Goal: Information Seeking & Learning: Learn about a topic

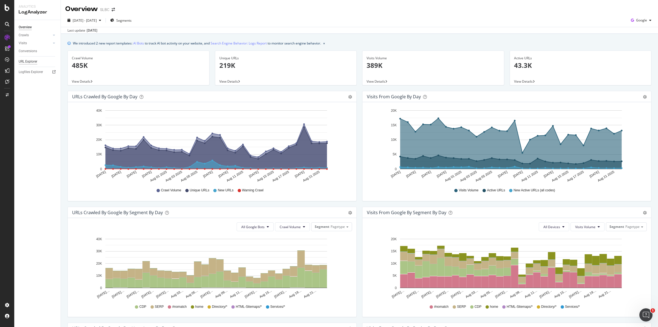
click at [26, 59] on div "URL Explorer" at bounding box center [28, 62] width 19 height 6
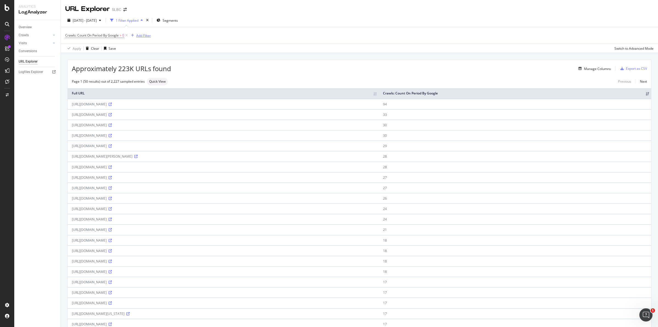
click at [145, 34] on div "Add Filter" at bounding box center [143, 35] width 15 height 5
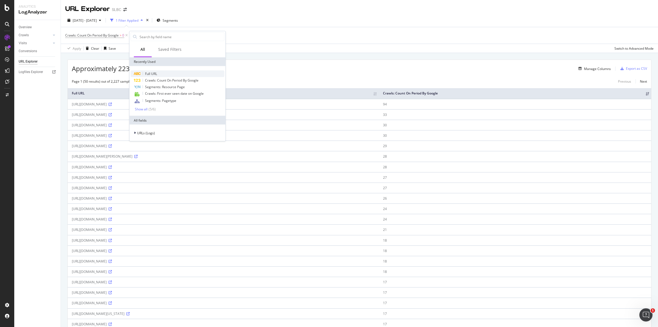
click at [165, 73] on div "Full URL" at bounding box center [178, 73] width 94 height 7
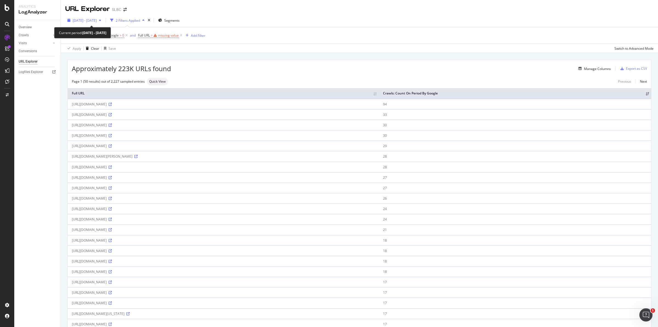
click at [97, 20] on span "[DATE] - [DATE]" at bounding box center [85, 20] width 24 height 5
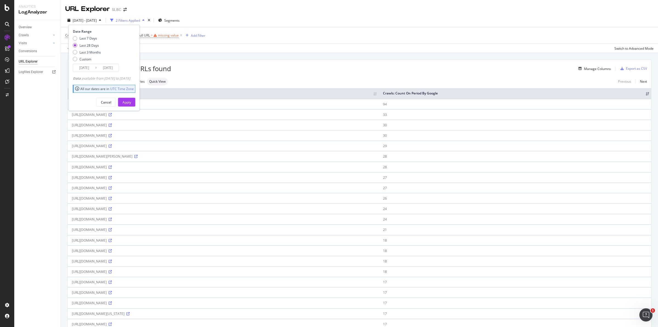
click at [91, 67] on input "[DATE]" at bounding box center [84, 68] width 22 height 8
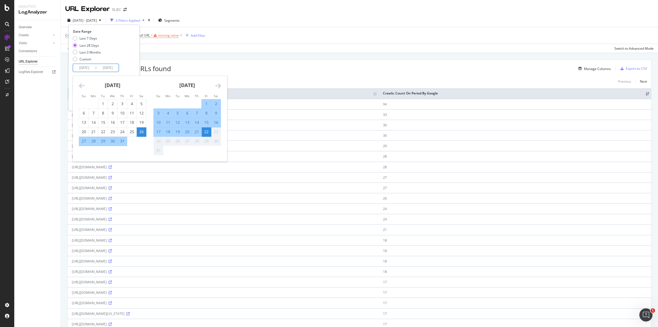
click at [206, 131] on div "22" at bounding box center [206, 131] width 9 height 5
type input "[DATE]"
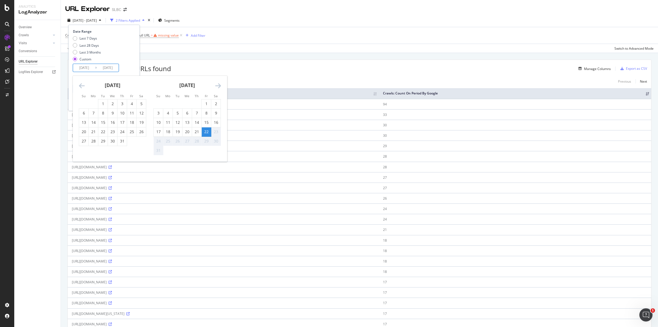
click at [206, 131] on div "22" at bounding box center [206, 131] width 9 height 5
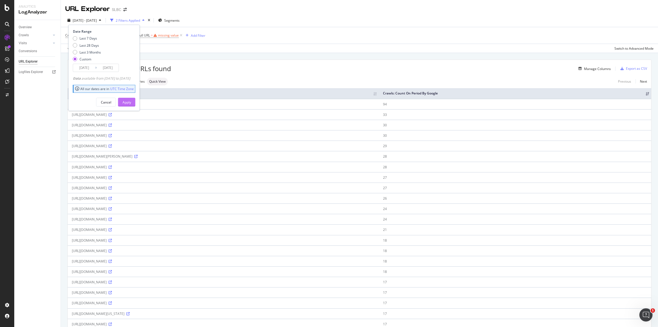
click at [131, 101] on div "Apply" at bounding box center [127, 102] width 9 height 5
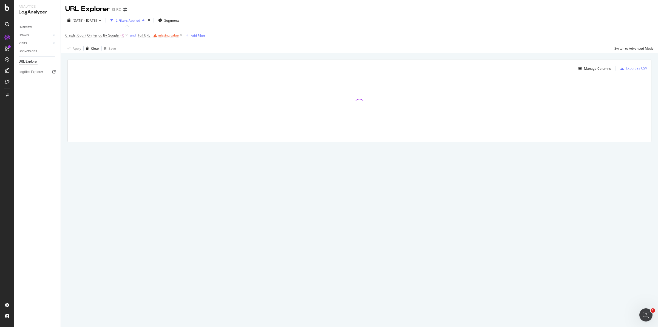
click at [173, 32] on span "Full URL = missing value" at bounding box center [161, 36] width 46 height 8
click at [173, 33] on div "missing value" at bounding box center [168, 35] width 21 height 5
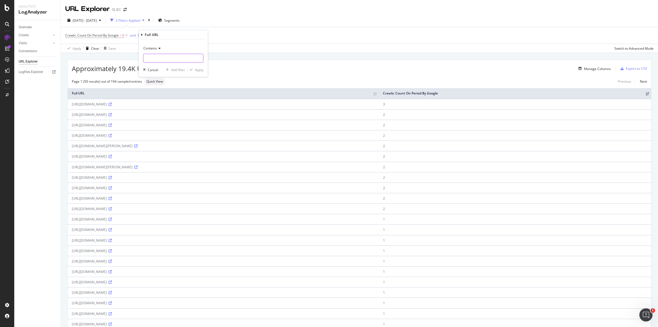
click at [162, 58] on input "text" at bounding box center [173, 58] width 60 height 9
type input "page="
click at [195, 69] on div "Apply" at bounding box center [199, 69] width 9 height 5
click at [224, 103] on div "[URL][DOMAIN_NAME]" at bounding box center [223, 104] width 303 height 5
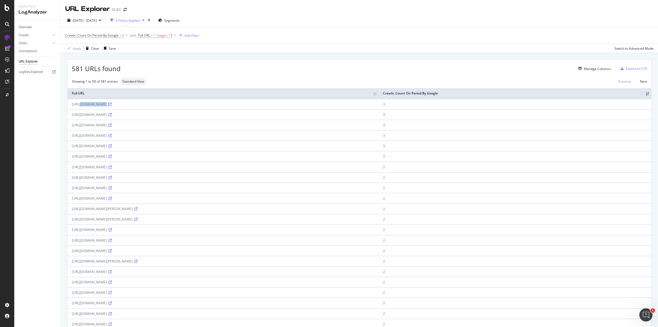
click at [224, 103] on div "[URL][DOMAIN_NAME]" at bounding box center [223, 104] width 303 height 5
click at [256, 84] on div "Showing 1 to 50 of 581 entries Standard View Previous Next" at bounding box center [360, 82] width 584 height 8
click at [253, 102] on div "[URL][DOMAIN_NAME]" at bounding box center [223, 104] width 303 height 5
click at [112, 103] on icon at bounding box center [110, 104] width 3 height 3
click at [240, 103] on div "[URL][DOMAIN_NAME]" at bounding box center [223, 104] width 303 height 5
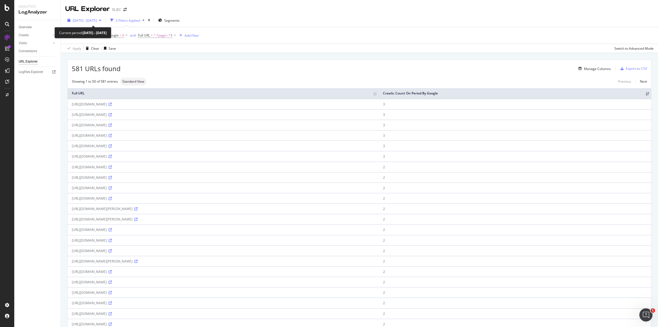
click at [97, 19] on span "[DATE] - [DATE]" at bounding box center [85, 20] width 24 height 5
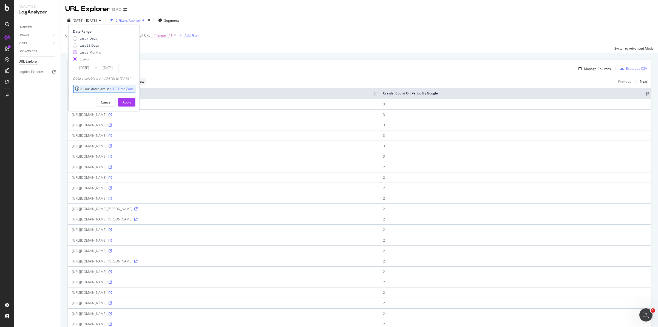
click at [77, 52] on div "Last 3 Months" at bounding box center [75, 52] width 4 height 4
click at [76, 60] on div "Custom" at bounding box center [75, 59] width 4 height 4
click at [89, 66] on input "[DATE]" at bounding box center [84, 68] width 22 height 8
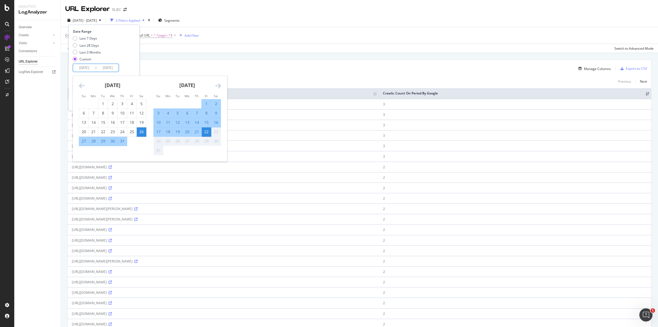
click at [81, 84] on icon "Move backward to switch to the previous month." at bounding box center [82, 85] width 6 height 7
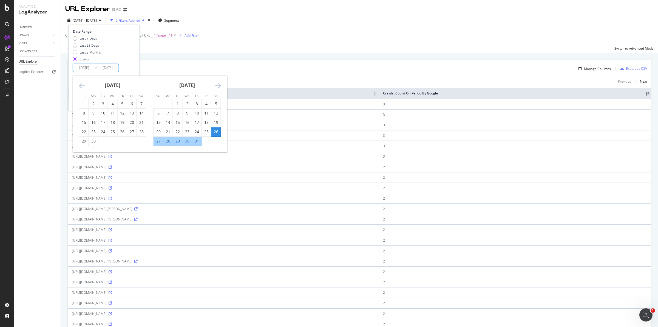
click at [81, 84] on icon "Move backward to switch to the previous month." at bounding box center [82, 85] width 6 height 7
click at [124, 103] on div "1" at bounding box center [122, 103] width 9 height 5
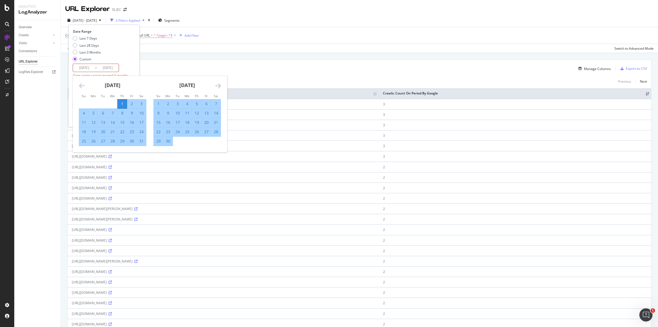
click at [132, 65] on div "Date Range Last 7 Days Last 28 Days Last 3 Months Custom [DATE] Navigate forwar…" at bounding box center [103, 58] width 61 height 59
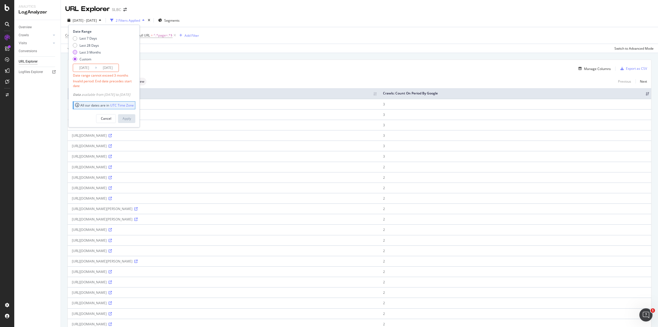
click at [74, 52] on div "Last 3 Months" at bounding box center [75, 52] width 4 height 4
type input "[DATE]"
click at [131, 103] on div "Apply" at bounding box center [127, 102] width 9 height 5
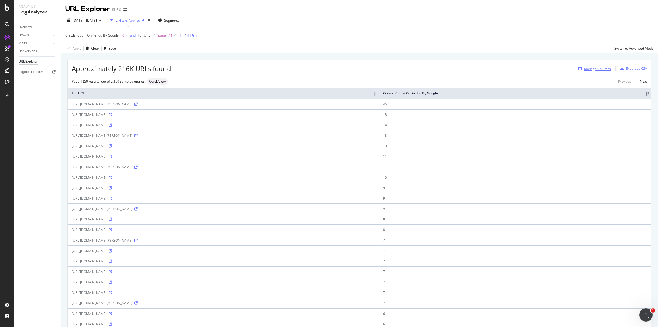
click at [595, 70] on div "Manage Columns" at bounding box center [597, 68] width 27 height 5
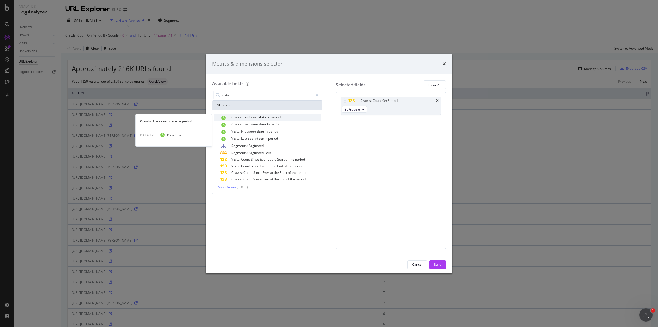
type input "date"
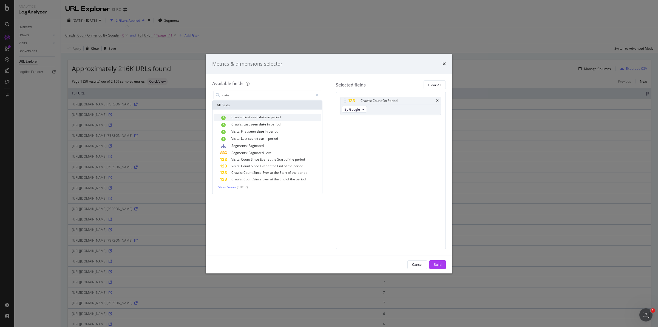
click at [259, 118] on span "date" at bounding box center [263, 117] width 8 height 5
click at [439, 262] on div "Build" at bounding box center [438, 264] width 8 height 5
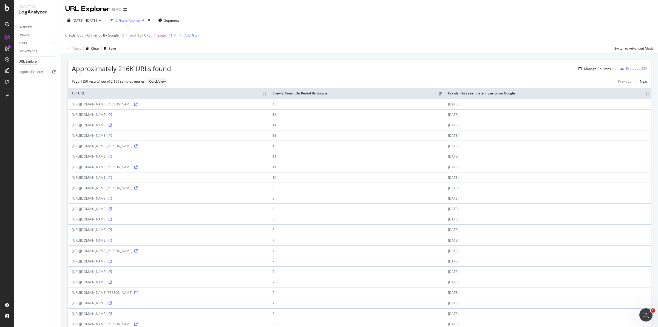
click at [641, 94] on th "Crawls: First seen date in period on Google" at bounding box center [547, 93] width 207 height 11
click at [91, 19] on span "[DATE] - [DATE]" at bounding box center [85, 20] width 24 height 5
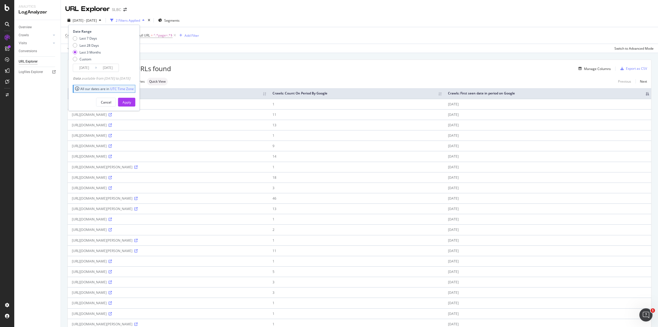
click at [351, 50] on div "Apply Clear Save Switch to Advanced Mode" at bounding box center [359, 48] width 597 height 9
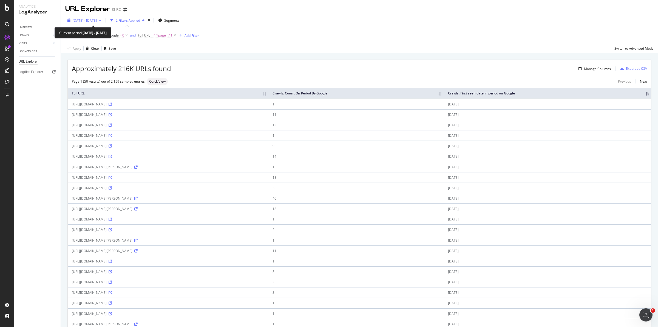
click at [97, 20] on span "[DATE] - [DATE]" at bounding box center [85, 20] width 24 height 5
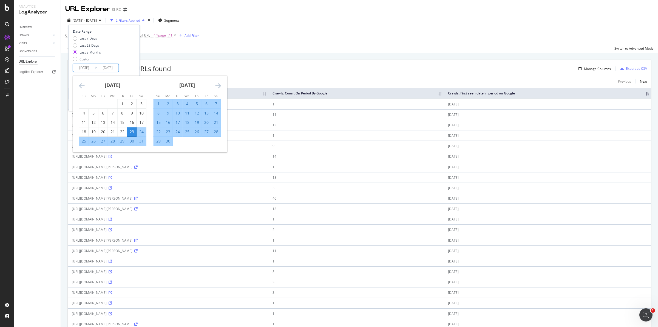
click at [86, 67] on input "[DATE]" at bounding box center [84, 68] width 22 height 8
click at [76, 84] on div "[DATE] 1 2 3 4 5 6 7 8 9 10 11 12 13 14 15 16 17 18 19 20 21 22 23 24 25 26 27 …" at bounding box center [112, 111] width 75 height 70
click at [83, 84] on icon "Move backward to switch to the previous month." at bounding box center [82, 85] width 6 height 7
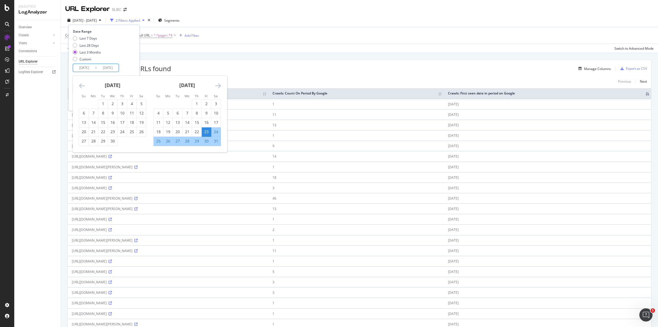
click at [83, 84] on icon "Move backward to switch to the previous month." at bounding box center [82, 85] width 6 height 7
click at [111, 103] on div "1" at bounding box center [112, 103] width 9 height 5
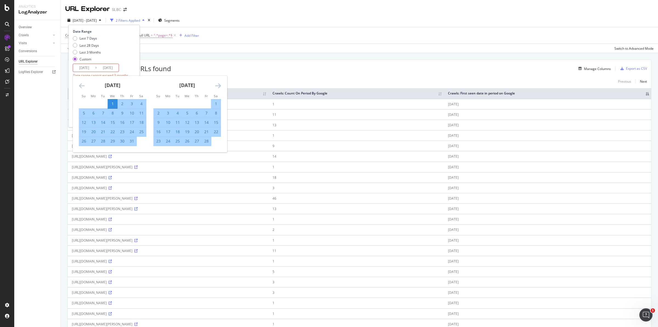
type input "[DATE]"
click at [220, 85] on icon "Move forward to switch to the next month." at bounding box center [218, 85] width 6 height 7
click at [169, 149] on div "31" at bounding box center [167, 150] width 9 height 5
type input "[DATE]"
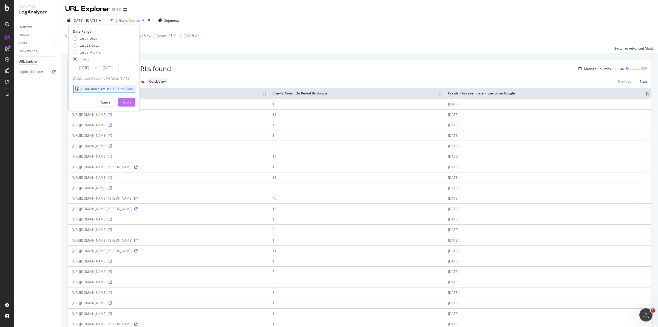
click at [131, 102] on div "Apply" at bounding box center [127, 102] width 9 height 5
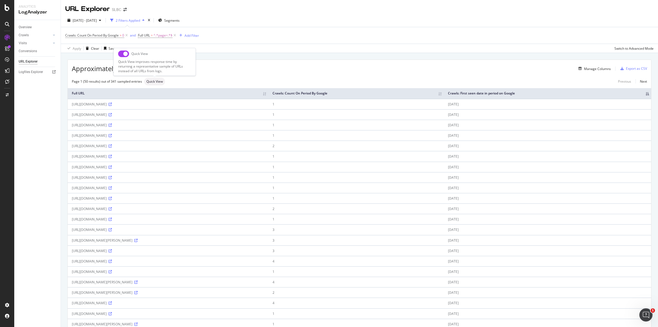
click at [125, 53] on input "checkbox" at bounding box center [123, 53] width 11 height 7
checkbox input "true"
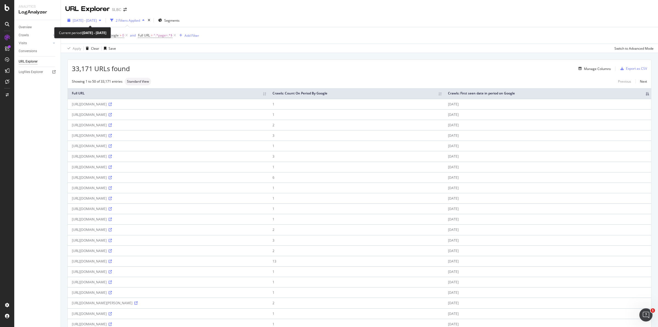
click at [97, 21] on span "[DATE] - [DATE]" at bounding box center [85, 20] width 24 height 5
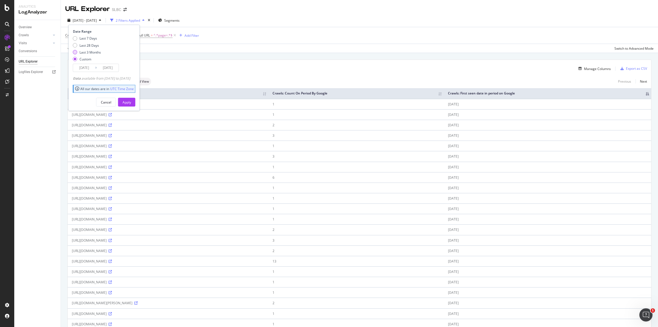
click at [74, 51] on div "Last 3 Months" at bounding box center [75, 52] width 4 height 4
type input "[DATE]"
click at [167, 36] on span "^.*page=.*$" at bounding box center [163, 36] width 19 height 8
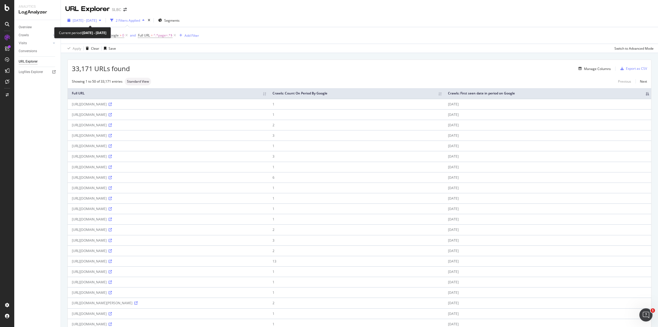
click at [97, 21] on span "[DATE] - [DATE]" at bounding box center [85, 20] width 24 height 5
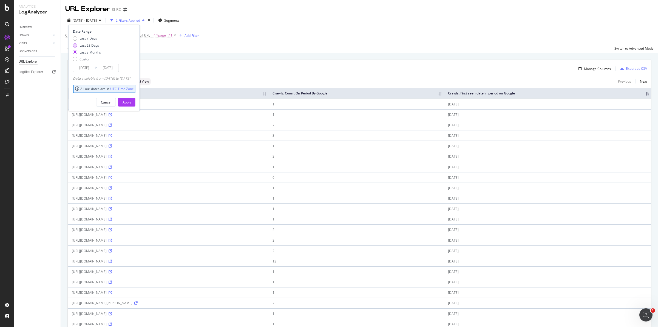
click at [76, 44] on div "Last 28 Days" at bounding box center [75, 45] width 4 height 4
type input "[DATE]"
click at [223, 42] on div "Crawls: Count On Period By Google > 0 and Full URL = ^.*page=.*$ Add Filter" at bounding box center [359, 35] width 588 height 16
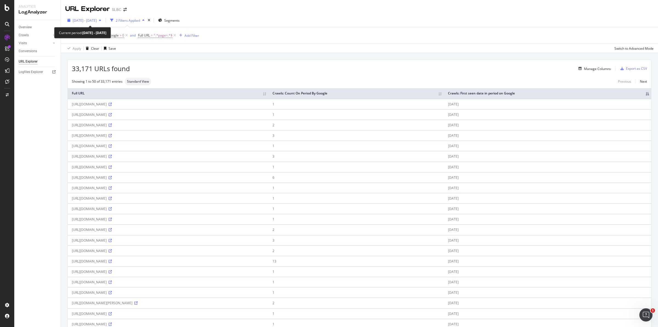
click at [97, 21] on span "[DATE] - [DATE]" at bounding box center [85, 20] width 24 height 5
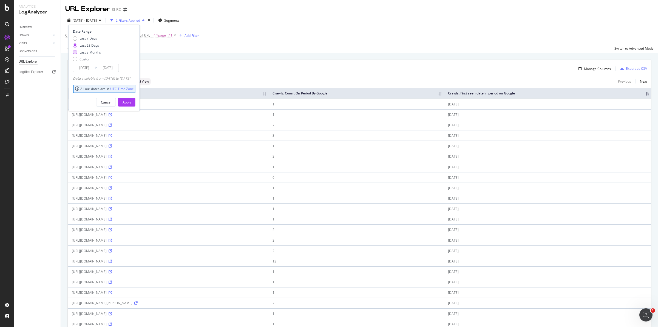
click at [73, 52] on div "Last 3 Months" at bounding box center [75, 52] width 4 height 4
type input "[DATE]"
click at [131, 103] on div "Apply" at bounding box center [127, 102] width 9 height 5
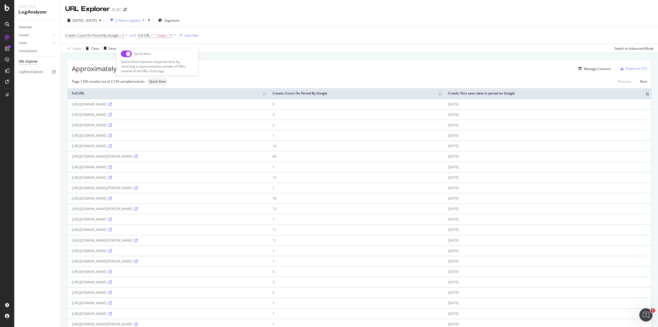
click at [124, 54] on input "checkbox" at bounding box center [126, 53] width 11 height 7
checkbox input "true"
click at [274, 27] on div "Crawls: Count On Period By Google > 0 and Full URL = ^.*page=.*$ Add Filter" at bounding box center [359, 35] width 588 height 16
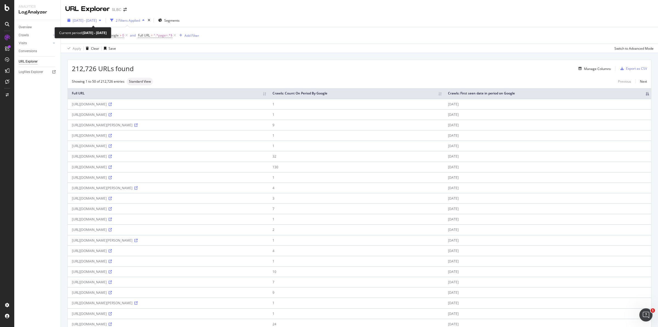
click at [97, 20] on span "[DATE] - [DATE]" at bounding box center [85, 20] width 24 height 5
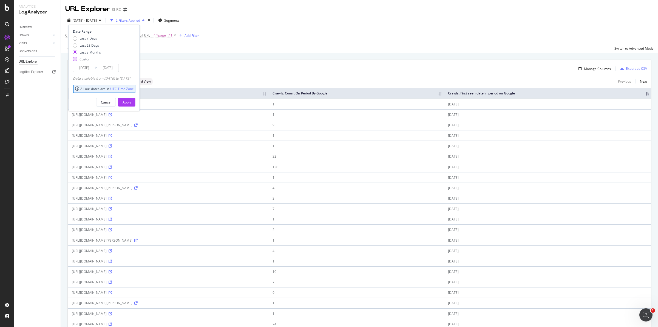
click at [73, 60] on div "Custom" at bounding box center [75, 59] width 4 height 4
click at [87, 67] on input "[DATE]" at bounding box center [84, 68] width 22 height 8
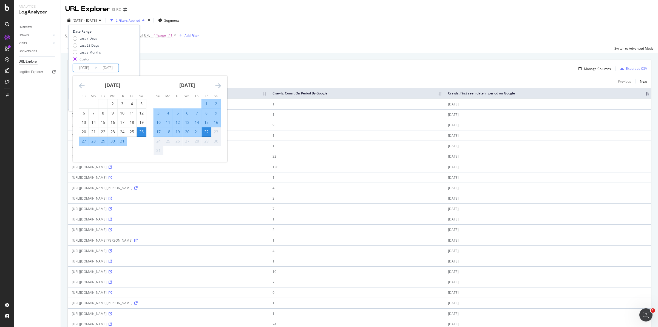
click at [81, 85] on icon "Move backward to switch to the previous month." at bounding box center [82, 85] width 6 height 7
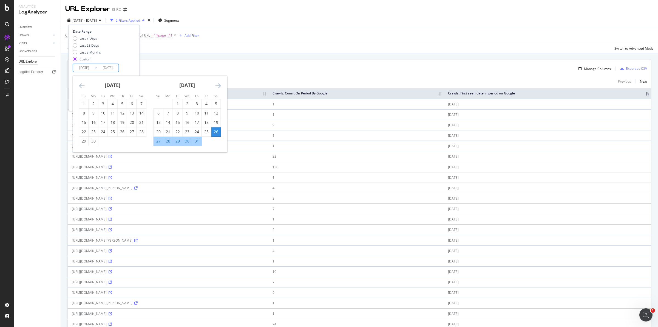
click at [81, 85] on icon "Move backward to switch to the previous month." at bounding box center [82, 85] width 6 height 7
click at [78, 84] on div "[DATE] 1 2 3 4 5 6 7 8 9 10 11 12 13 14 15 16 17 18 19 20 21 22 23 24 25 26 27 …" at bounding box center [112, 111] width 75 height 70
click at [81, 84] on icon "Move backward to switch to the previous month." at bounding box center [82, 85] width 6 height 7
click at [141, 103] on div "1" at bounding box center [141, 103] width 9 height 5
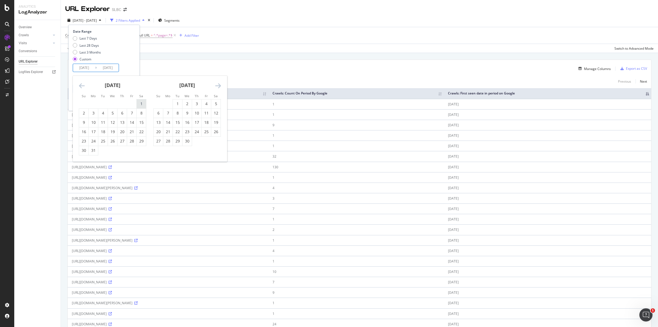
type input "[DATE]"
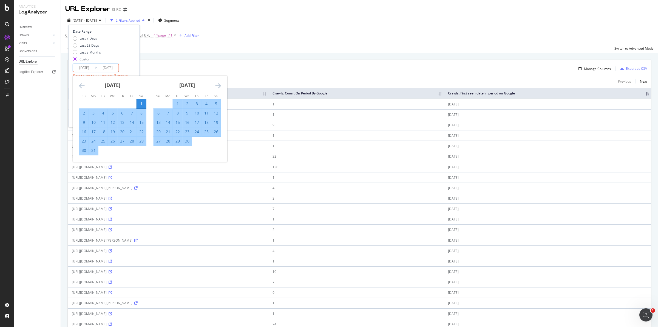
click at [95, 152] on div "31" at bounding box center [93, 150] width 9 height 5
type input "[DATE]"
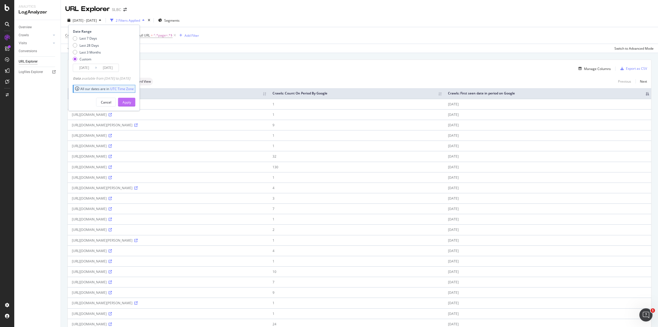
click at [131, 102] on div "Apply" at bounding box center [127, 102] width 9 height 5
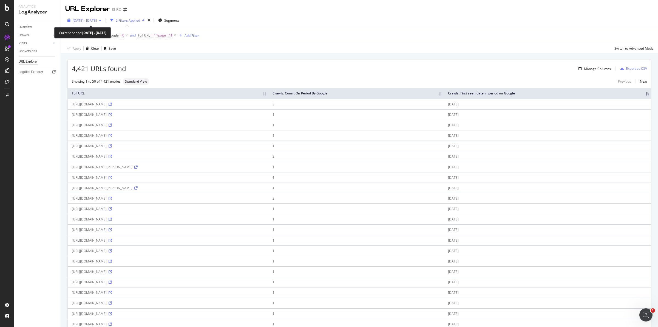
click at [97, 21] on span "[DATE] - [DATE]" at bounding box center [85, 20] width 24 height 5
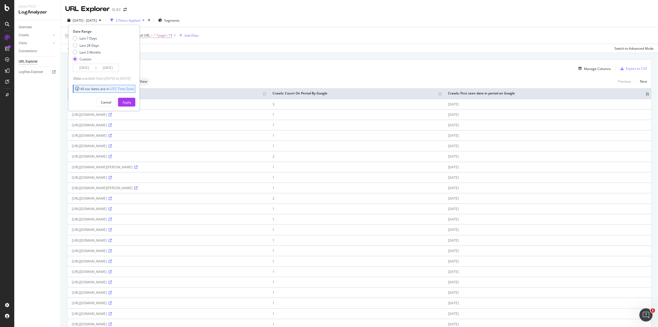
click at [110, 65] on input "[DATE]" at bounding box center [108, 68] width 22 height 8
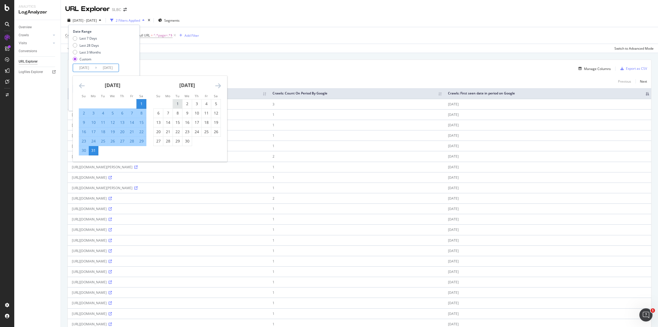
click at [178, 101] on div "1" at bounding box center [177, 103] width 9 height 5
type input "[DATE]"
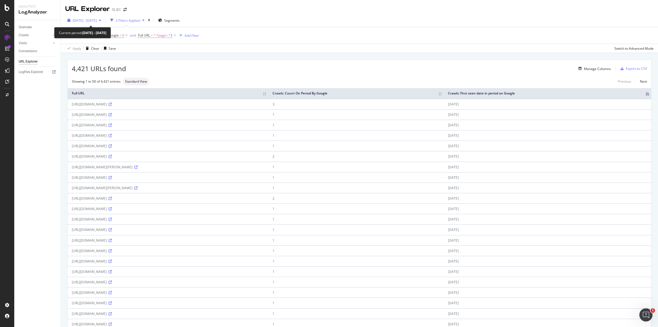
click at [97, 22] on div "[DATE] - [DATE]" at bounding box center [85, 20] width 24 height 5
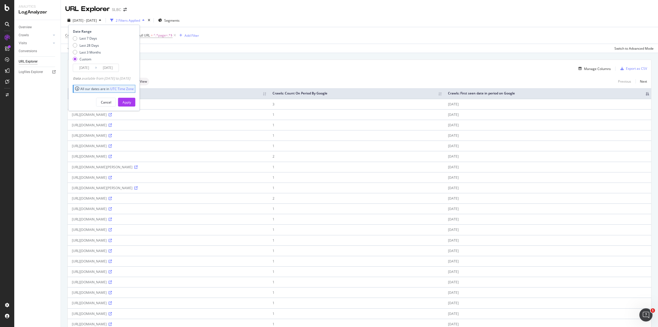
click at [88, 66] on input "[DATE]" at bounding box center [84, 68] width 22 height 8
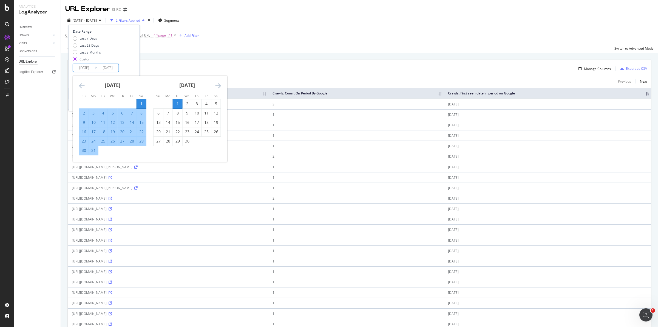
click at [177, 101] on div "1" at bounding box center [177, 103] width 9 height 5
type input "[DATE]"
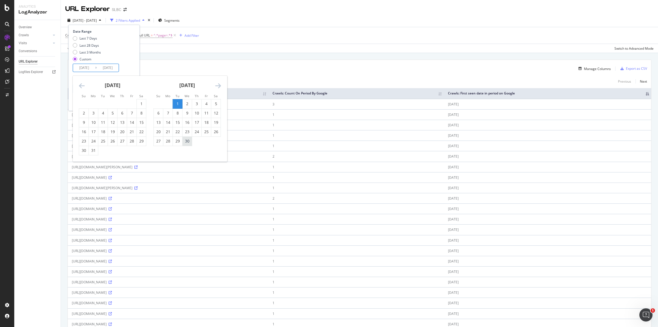
click at [189, 142] on div "30" at bounding box center [187, 140] width 9 height 5
type input "[DATE]"
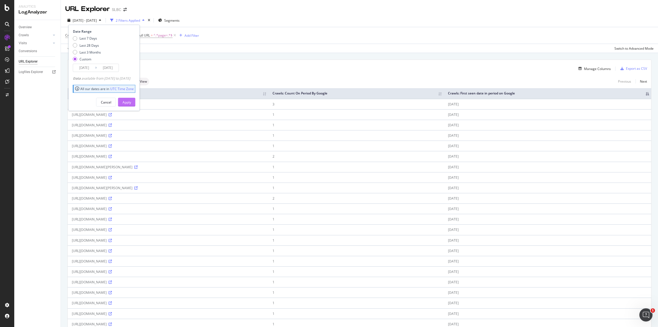
click at [131, 101] on div "Apply" at bounding box center [127, 102] width 9 height 5
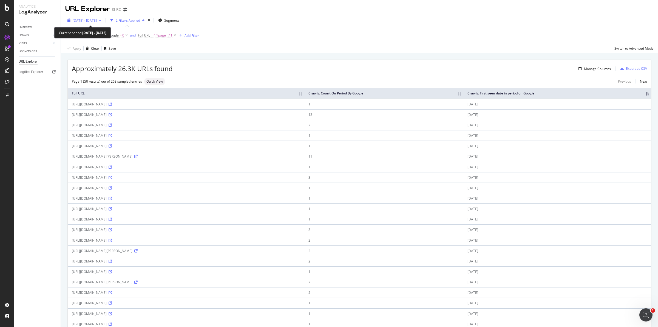
click at [97, 20] on span "[DATE] - [DATE]" at bounding box center [85, 20] width 24 height 5
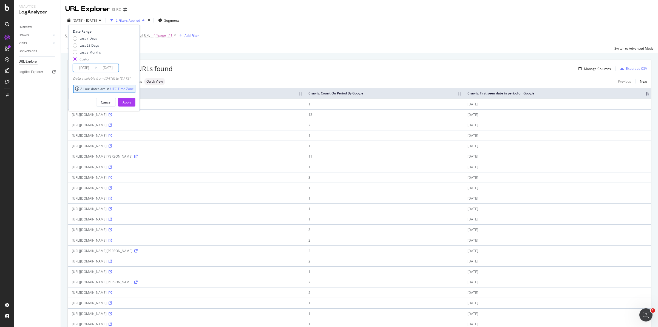
click at [89, 66] on input "[DATE]" at bounding box center [84, 68] width 22 height 8
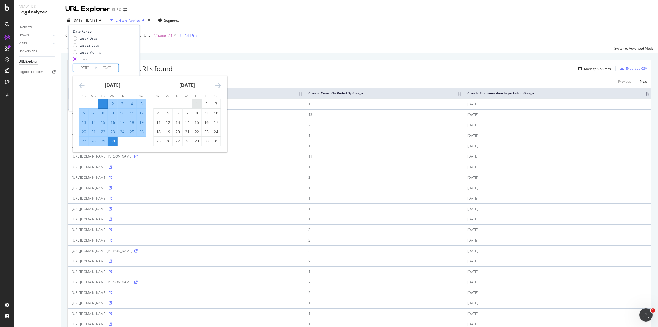
click at [196, 103] on div "1" at bounding box center [196, 103] width 9 height 5
type input "[DATE]"
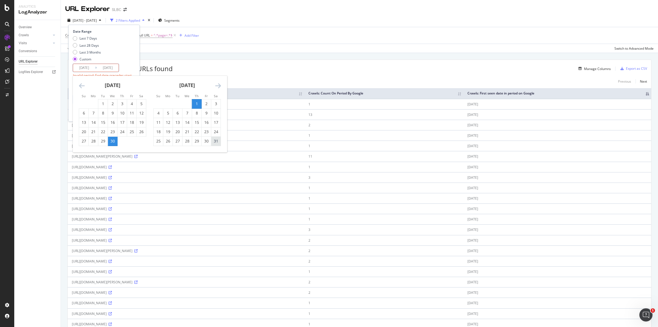
click at [215, 140] on div "31" at bounding box center [215, 140] width 9 height 5
type input "[DATE]"
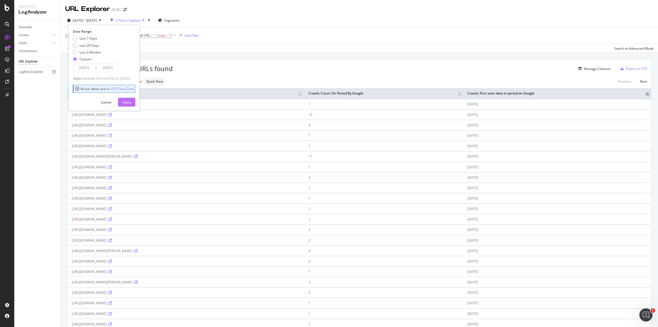
click at [131, 100] on div "Apply" at bounding box center [127, 102] width 9 height 5
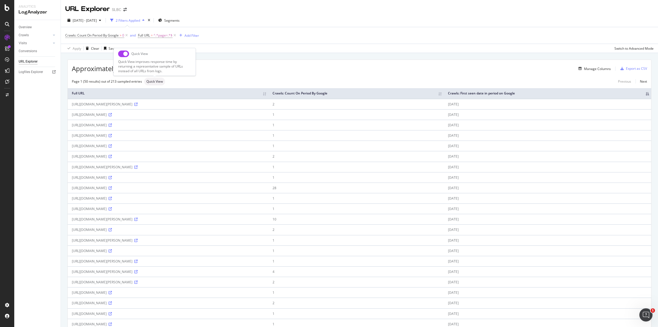
click at [123, 55] on input "checkbox" at bounding box center [123, 53] width 11 height 7
checkbox input "true"
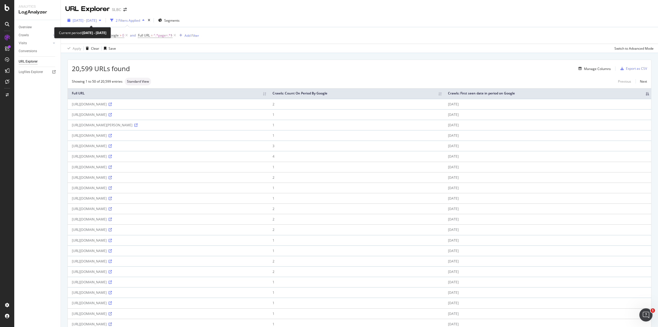
click at [97, 21] on span "[DATE] - [DATE]" at bounding box center [85, 20] width 24 height 5
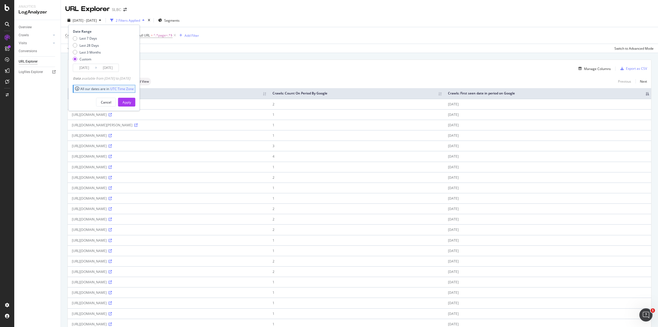
click at [105, 65] on input "[DATE]" at bounding box center [108, 68] width 22 height 8
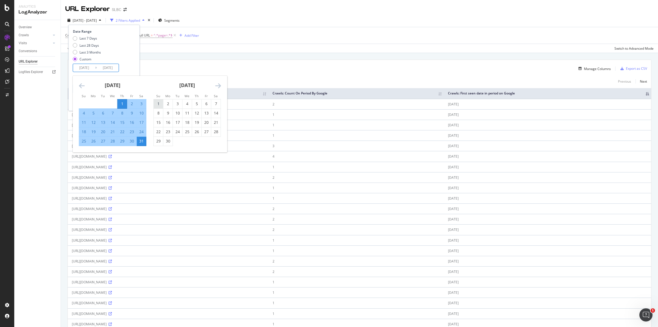
click at [158, 104] on div "1" at bounding box center [158, 103] width 9 height 5
type input "[DATE]"
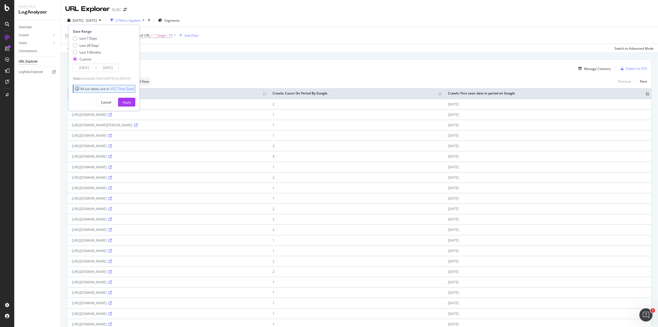
click at [109, 68] on input "[DATE]" at bounding box center [108, 68] width 22 height 8
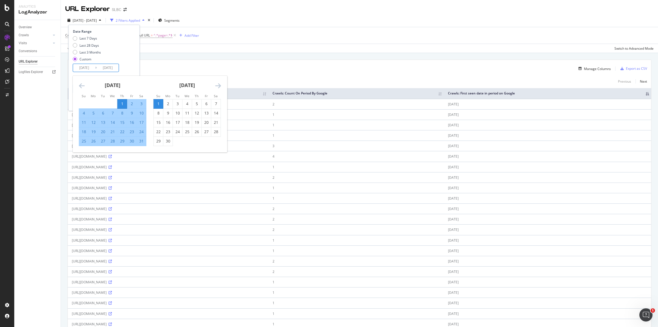
click at [158, 103] on div "1" at bounding box center [158, 103] width 9 height 5
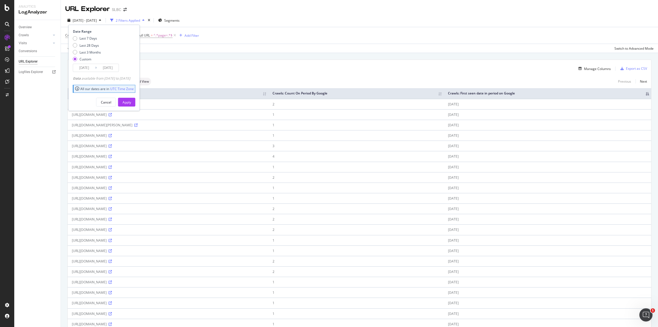
click at [90, 66] on input "[DATE]" at bounding box center [84, 68] width 22 height 8
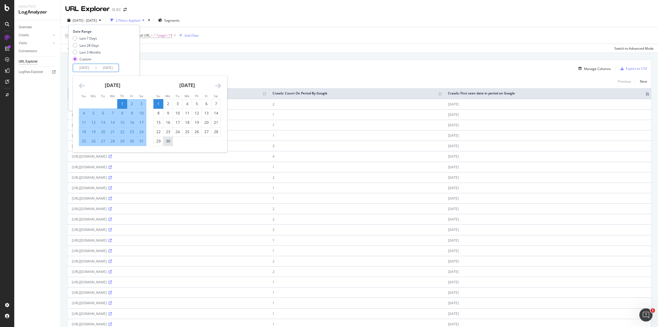
click at [168, 138] on div "30" at bounding box center [167, 140] width 9 height 5
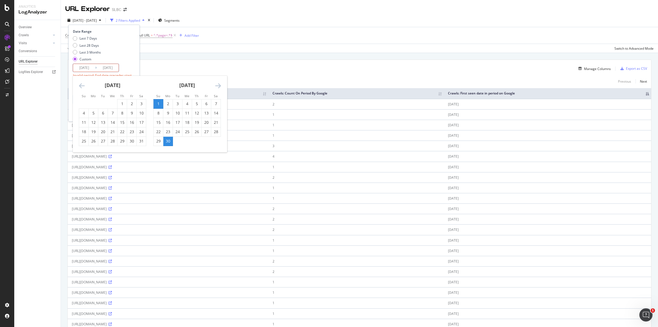
click at [155, 103] on div "1" at bounding box center [158, 103] width 9 height 5
type input "[DATE]"
click at [169, 139] on div "30" at bounding box center [167, 140] width 9 height 5
type input "[DATE]"
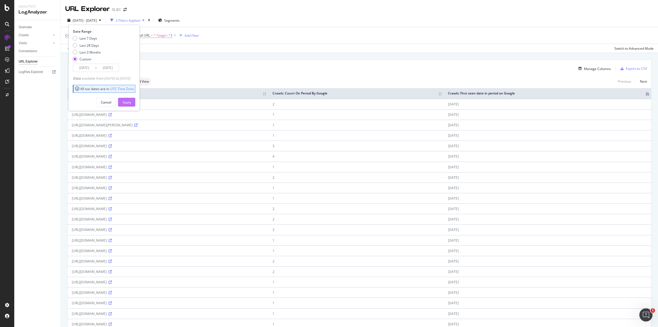
click at [131, 103] on div "Apply" at bounding box center [127, 102] width 9 height 5
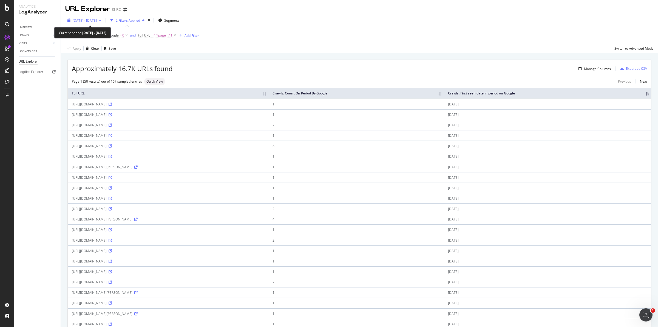
click at [97, 21] on span "[DATE] - [DATE]" at bounding box center [85, 20] width 24 height 5
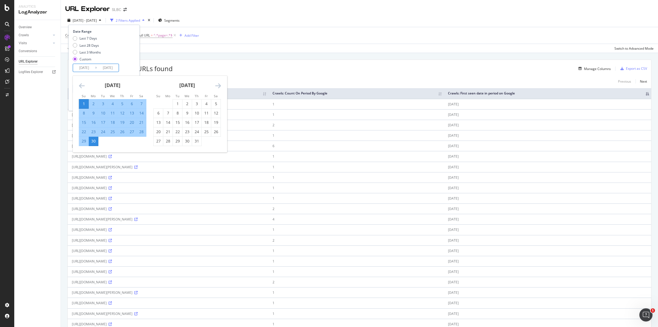
click at [88, 67] on input "[DATE]" at bounding box center [84, 68] width 22 height 8
click at [199, 13] on div "URL Explorer SLBC" at bounding box center [359, 7] width 597 height 14
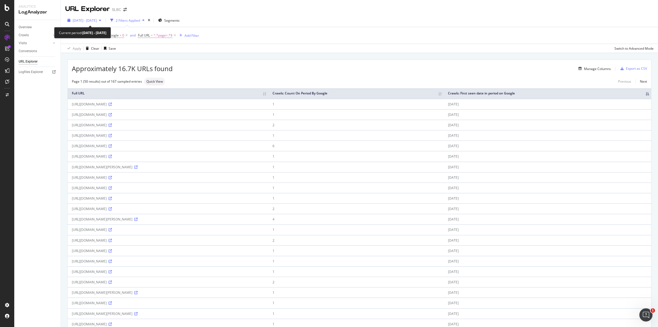
click at [97, 20] on span "[DATE] - [DATE]" at bounding box center [85, 20] width 24 height 5
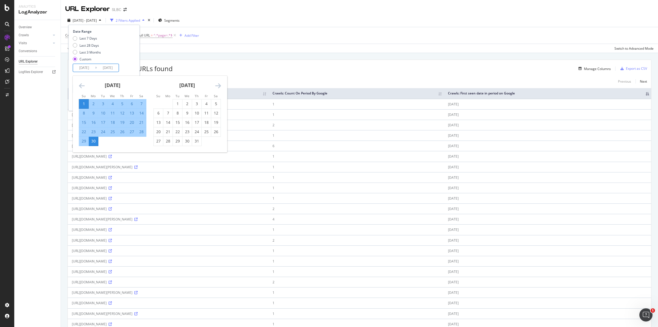
click at [88, 67] on input "[DATE]" at bounding box center [84, 68] width 22 height 8
click at [80, 85] on icon "Move backward to switch to the previous month." at bounding box center [82, 85] width 6 height 7
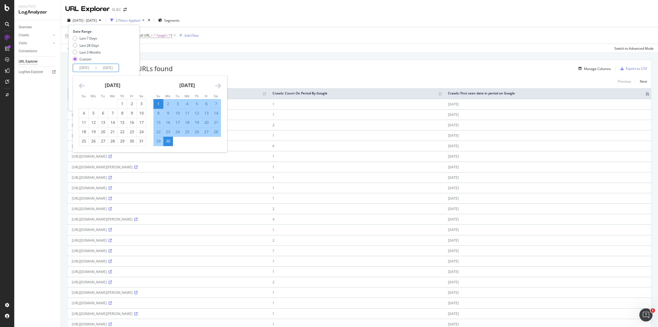
click at [80, 85] on icon "Move backward to switch to the previous month." at bounding box center [82, 85] width 6 height 7
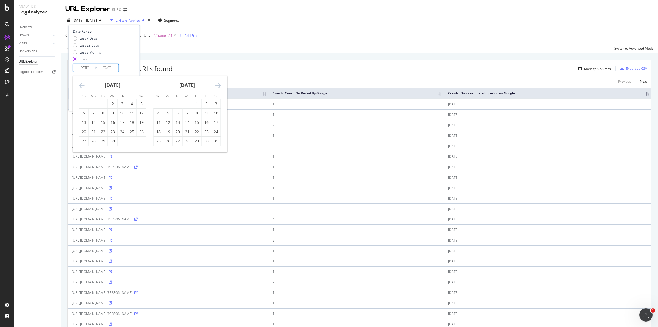
click at [80, 85] on icon "Move backward to switch to the previous month." at bounding box center [82, 85] width 6 height 7
click at [139, 105] on div "1" at bounding box center [141, 103] width 9 height 5
type input "[DATE]"
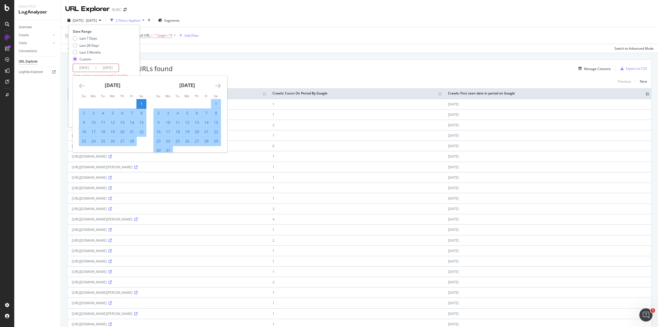
click at [131, 141] on div "28" at bounding box center [131, 140] width 9 height 5
type input "[DATE]"
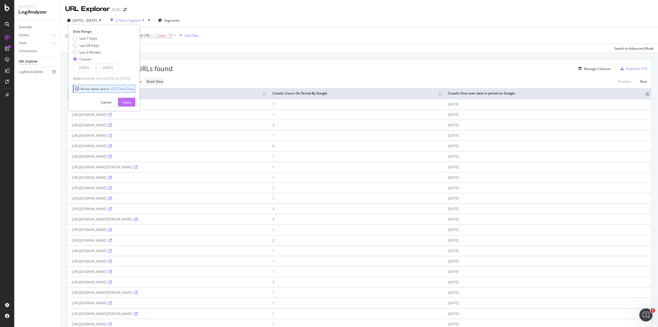
click at [131, 102] on div "Apply" at bounding box center [127, 102] width 9 height 5
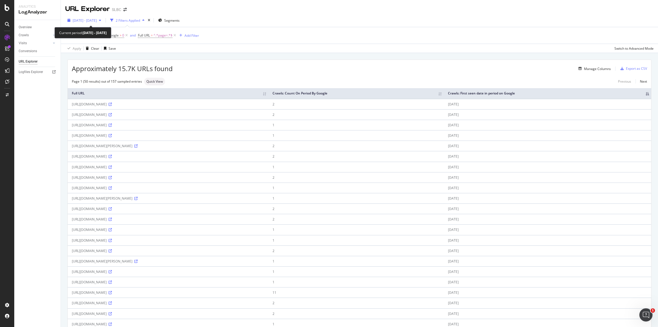
click at [97, 21] on span "[DATE] - [DATE]" at bounding box center [85, 20] width 24 height 5
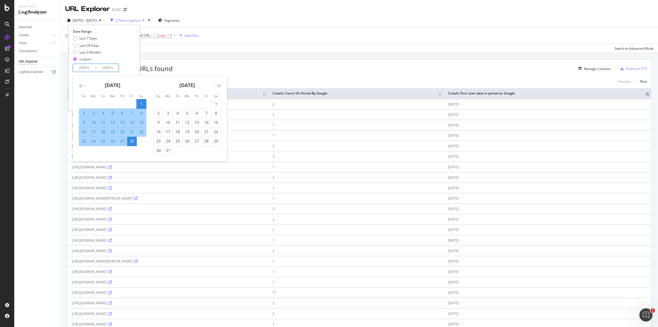
click at [89, 67] on input "[DATE]" at bounding box center [84, 68] width 22 height 8
click at [81, 84] on icon "Move backward to switch to the previous month." at bounding box center [82, 85] width 6 height 7
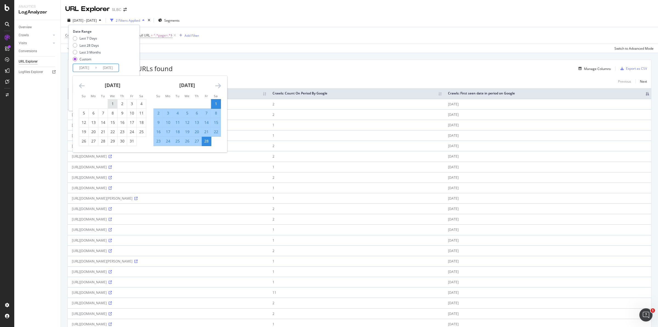
click at [113, 103] on div "1" at bounding box center [112, 103] width 9 height 5
type input "[DATE]"
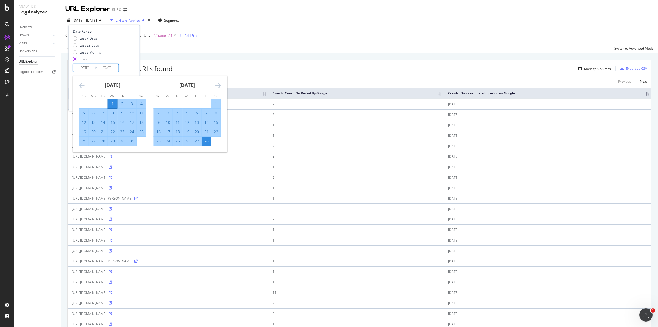
click at [136, 141] on div "31" at bounding box center [131, 140] width 9 height 5
type input "[DATE]"
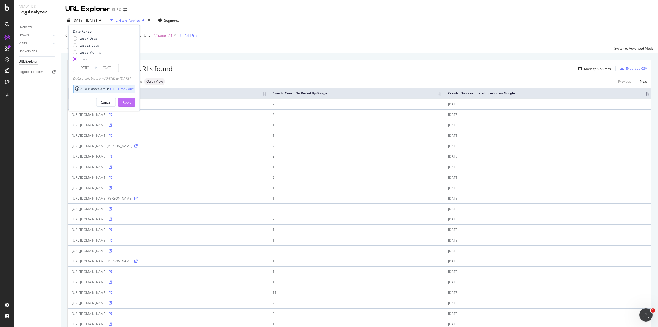
click at [131, 104] on div "Apply" at bounding box center [127, 102] width 9 height 5
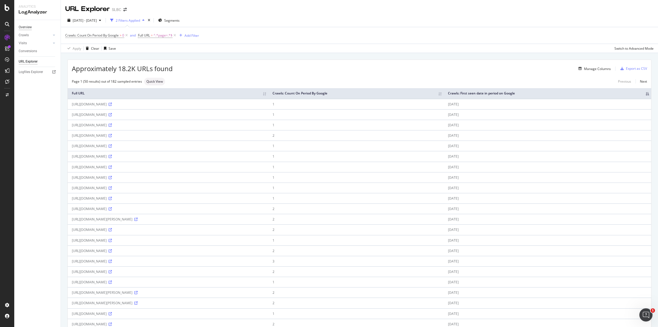
click at [28, 27] on div "Overview" at bounding box center [25, 27] width 13 height 6
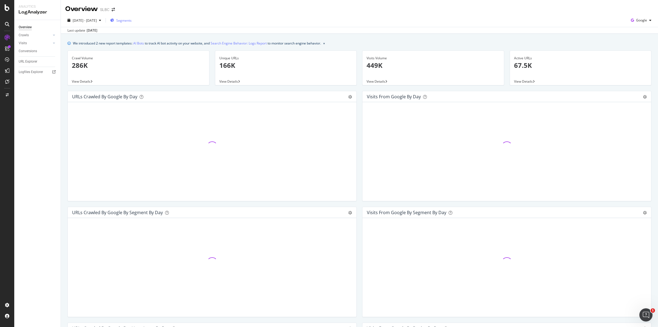
click at [132, 22] on span "Segments" at bounding box center [123, 20] width 15 height 5
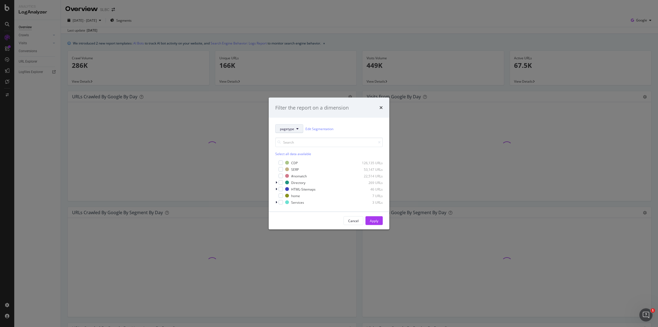
click at [297, 126] on button "pagetype" at bounding box center [289, 128] width 28 height 9
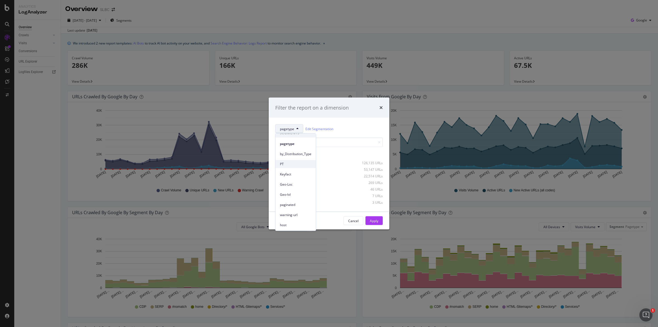
scroll to position [5, 0]
click at [292, 143] on span "pagetype" at bounding box center [296, 143] width 32 height 5
click at [304, 141] on input "modal" at bounding box center [328, 142] width 107 height 10
click at [290, 125] on button "pagetype" at bounding box center [289, 128] width 28 height 9
click at [298, 158] on span "by_Distribution_Type" at bounding box center [296, 158] width 32 height 5
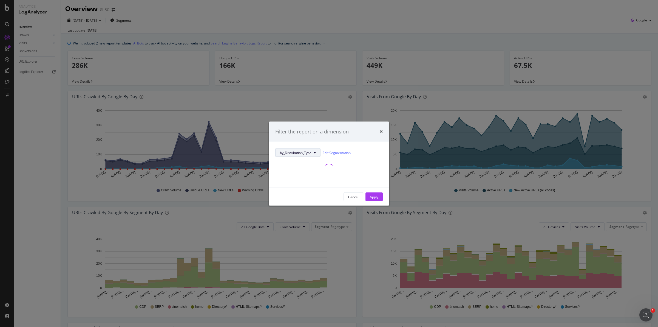
click at [298, 152] on span "by_Distribution_Type" at bounding box center [296, 152] width 32 height 5
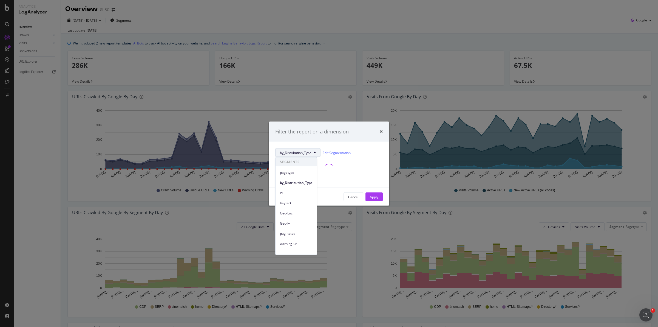
click at [341, 160] on div "modal" at bounding box center [328, 169] width 107 height 24
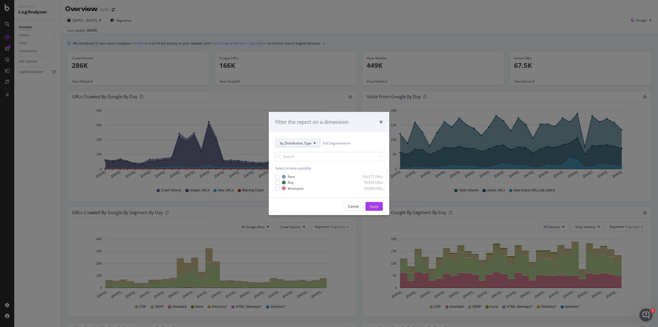
click at [308, 143] on span "by_Distribution_Type" at bounding box center [296, 142] width 32 height 5
click at [293, 223] on span "paginated" at bounding box center [296, 223] width 33 height 5
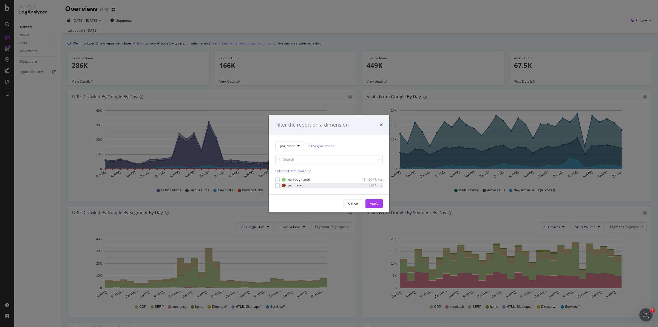
click at [280, 185] on div "paginated 17,814 URLs" at bounding box center [328, 185] width 107 height 5
click at [371, 203] on div "Apply" at bounding box center [374, 203] width 9 height 5
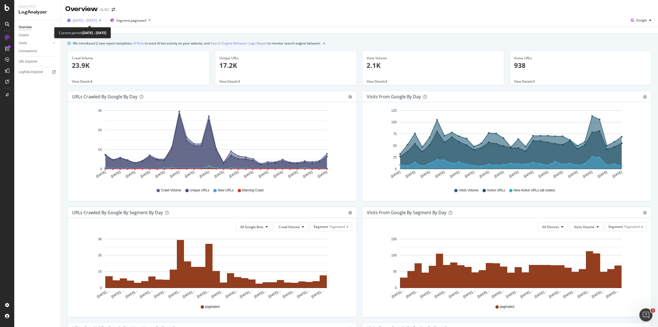
click at [97, 21] on span "[DATE] - [DATE]" at bounding box center [85, 20] width 24 height 5
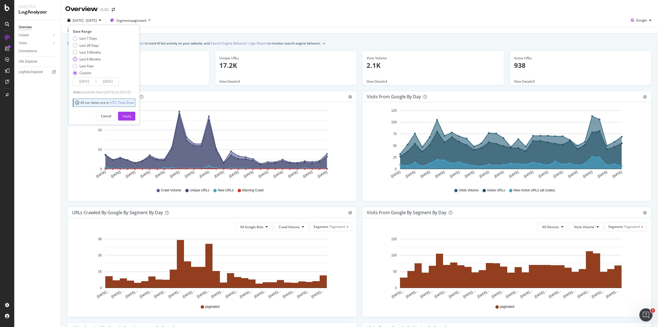
click at [91, 60] on div "Last 6 Months" at bounding box center [90, 59] width 21 height 5
type input "[DATE]"
click at [131, 115] on div "Apply" at bounding box center [127, 116] width 9 height 5
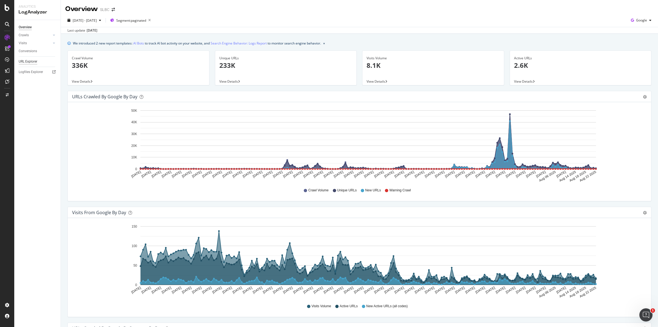
click at [32, 63] on div "URL Explorer" at bounding box center [28, 62] width 19 height 6
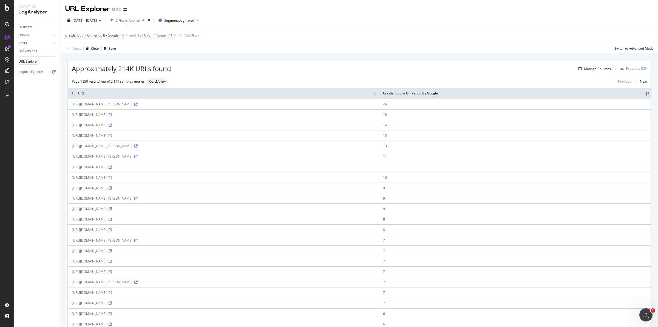
click at [138, 103] on icon at bounding box center [135, 104] width 3 height 3
drag, startPoint x: 264, startPoint y: 101, endPoint x: 172, endPoint y: 128, distance: 96.0
drag, startPoint x: 72, startPoint y: 105, endPoint x: 246, endPoint y: 275, distance: 243.2
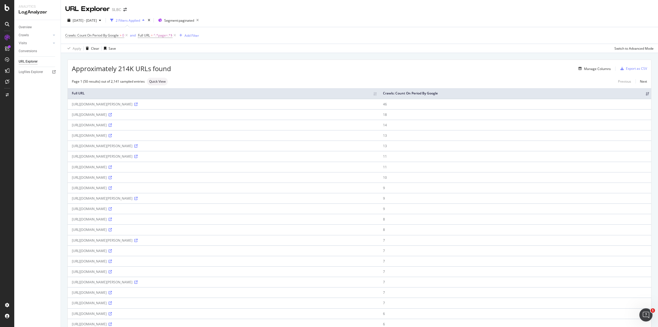
click at [586, 71] on div "Manage Columns" at bounding box center [597, 68] width 27 height 5
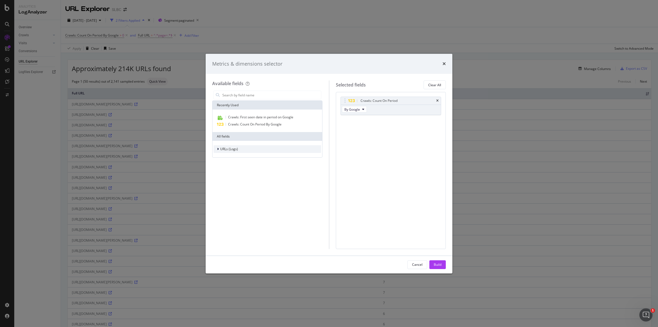
click at [226, 150] on span "URLs (Logs)" at bounding box center [229, 148] width 18 height 5
click at [228, 165] on span "Segments" at bounding box center [230, 165] width 15 height 5
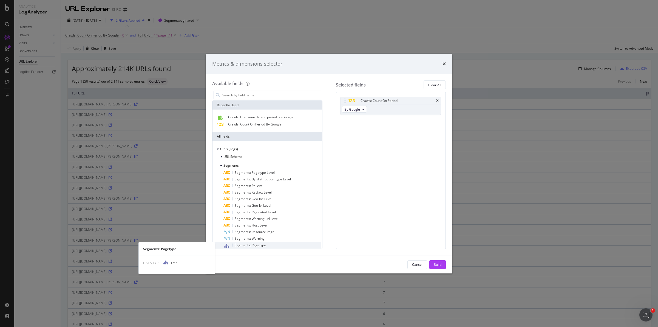
click at [261, 244] on span "Segments: Pagetype" at bounding box center [250, 244] width 31 height 5
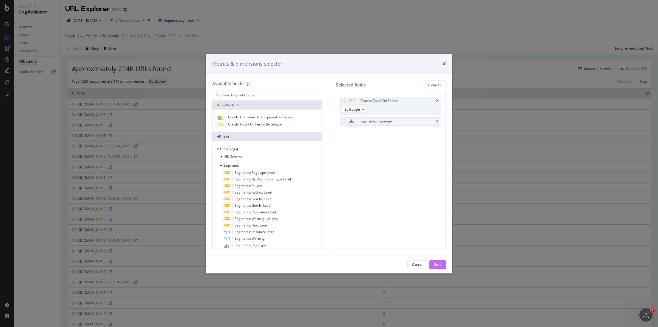
click at [440, 264] on div "Build" at bounding box center [438, 264] width 8 height 5
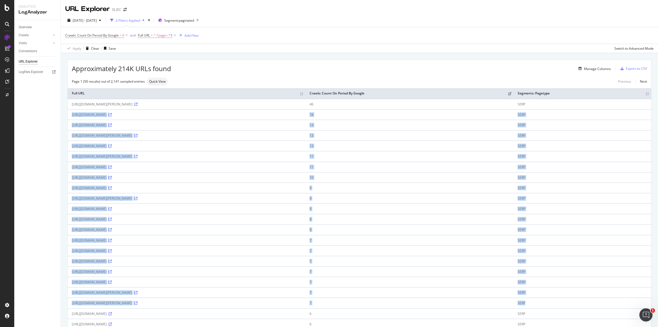
drag, startPoint x: 595, startPoint y: 103, endPoint x: 593, endPoint y: 294, distance: 190.6
click at [591, 281] on td "SERP" at bounding box center [583, 281] width 138 height 10
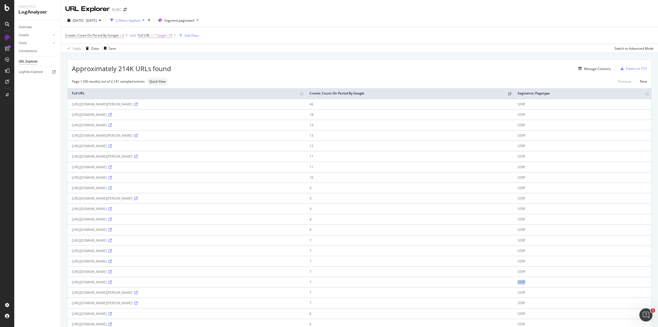
drag, startPoint x: 593, startPoint y: 284, endPoint x: 583, endPoint y: 284, distance: 10.1
click at [583, 284] on td "SERP" at bounding box center [583, 281] width 138 height 10
drag, startPoint x: 592, startPoint y: 271, endPoint x: 563, endPoint y: 269, distance: 29.1
click at [562, 272] on tr "[URL][DOMAIN_NAME] 7 SERP" at bounding box center [360, 271] width 584 height 10
drag, startPoint x: 596, startPoint y: 262, endPoint x: 579, endPoint y: 263, distance: 16.5
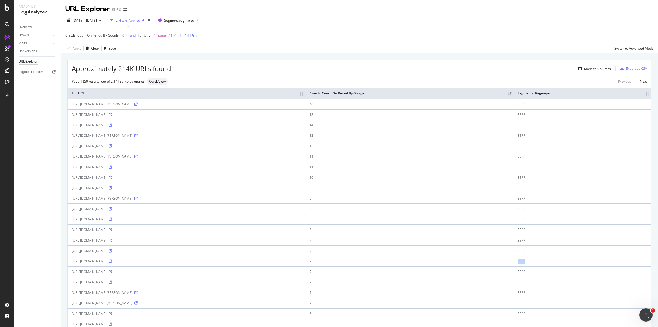
click at [579, 264] on tr "[URL][DOMAIN_NAME] 7 SERP" at bounding box center [360, 261] width 584 height 10
drag, startPoint x: 594, startPoint y: 250, endPoint x: 581, endPoint y: 251, distance: 13.5
click at [581, 251] on td "SERP" at bounding box center [583, 250] width 138 height 10
drag, startPoint x: 585, startPoint y: 104, endPoint x: 597, endPoint y: 104, distance: 11.8
click at [597, 104] on td "SERP" at bounding box center [583, 104] width 138 height 10
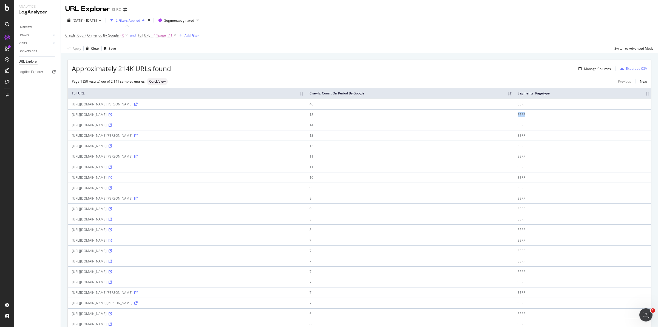
drag, startPoint x: 585, startPoint y: 114, endPoint x: 594, endPoint y: 115, distance: 9.1
click at [594, 115] on td "SERP" at bounding box center [583, 114] width 138 height 10
drag, startPoint x: 580, startPoint y: 124, endPoint x: 604, endPoint y: 126, distance: 23.6
click at [604, 126] on tr "[URL][DOMAIN_NAME] 14 SERP" at bounding box center [360, 125] width 584 height 10
drag, startPoint x: 581, startPoint y: 136, endPoint x: 598, endPoint y: 136, distance: 17.3
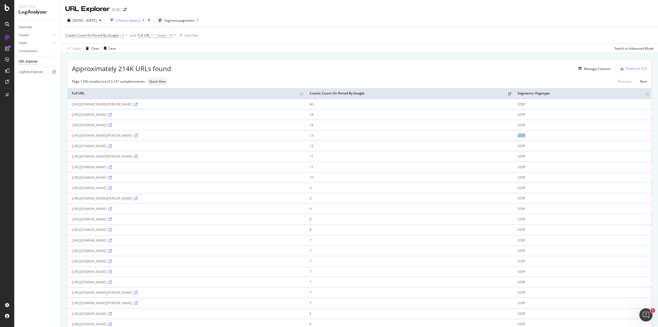
click at [598, 136] on tr "[URL][DOMAIN_NAME][PERSON_NAME] 13 SERP" at bounding box center [360, 135] width 584 height 10
